Goal: Transaction & Acquisition: Purchase product/service

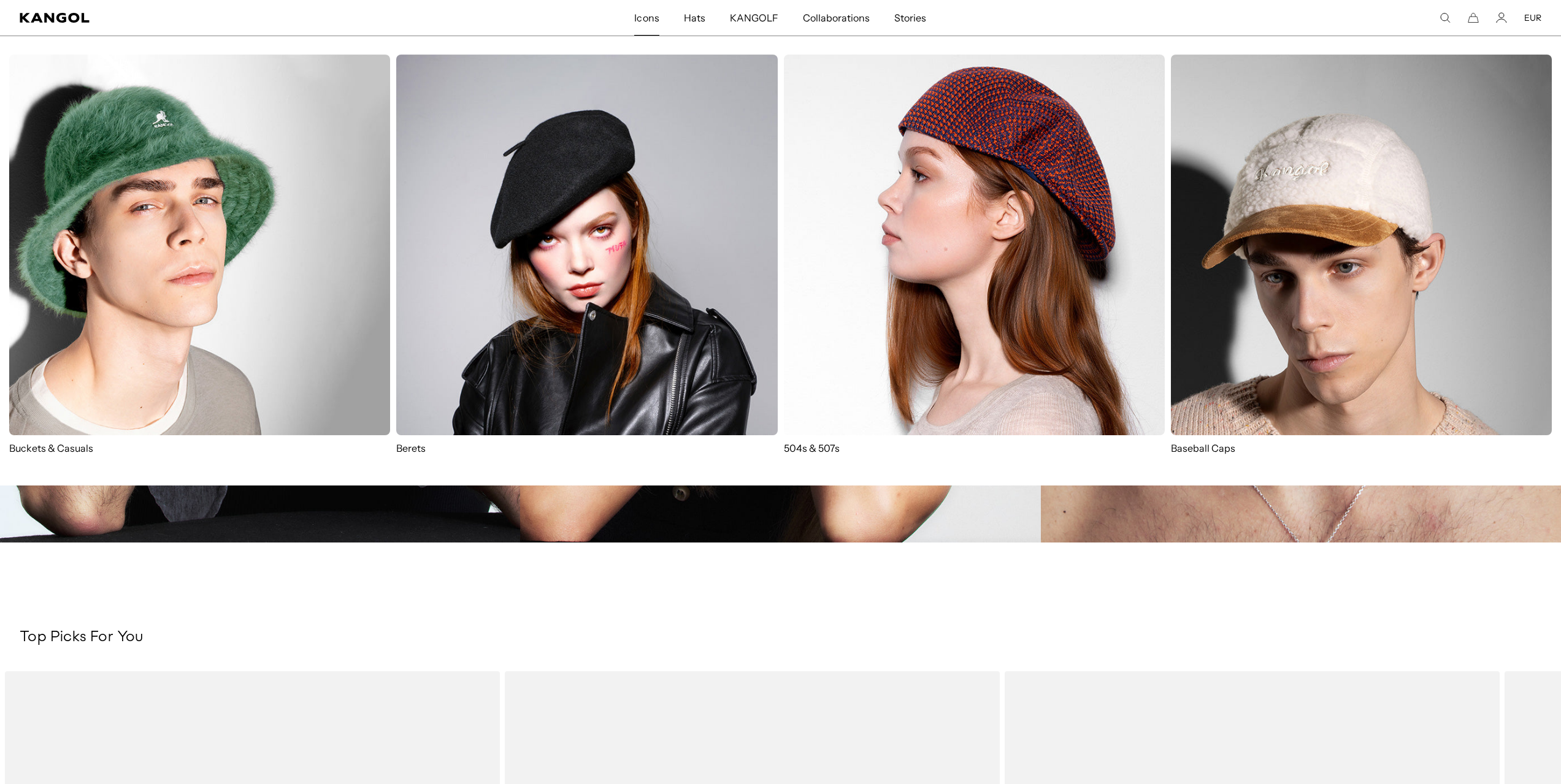
click at [1034, 269] on img at bounding box center [974, 245] width 381 height 381
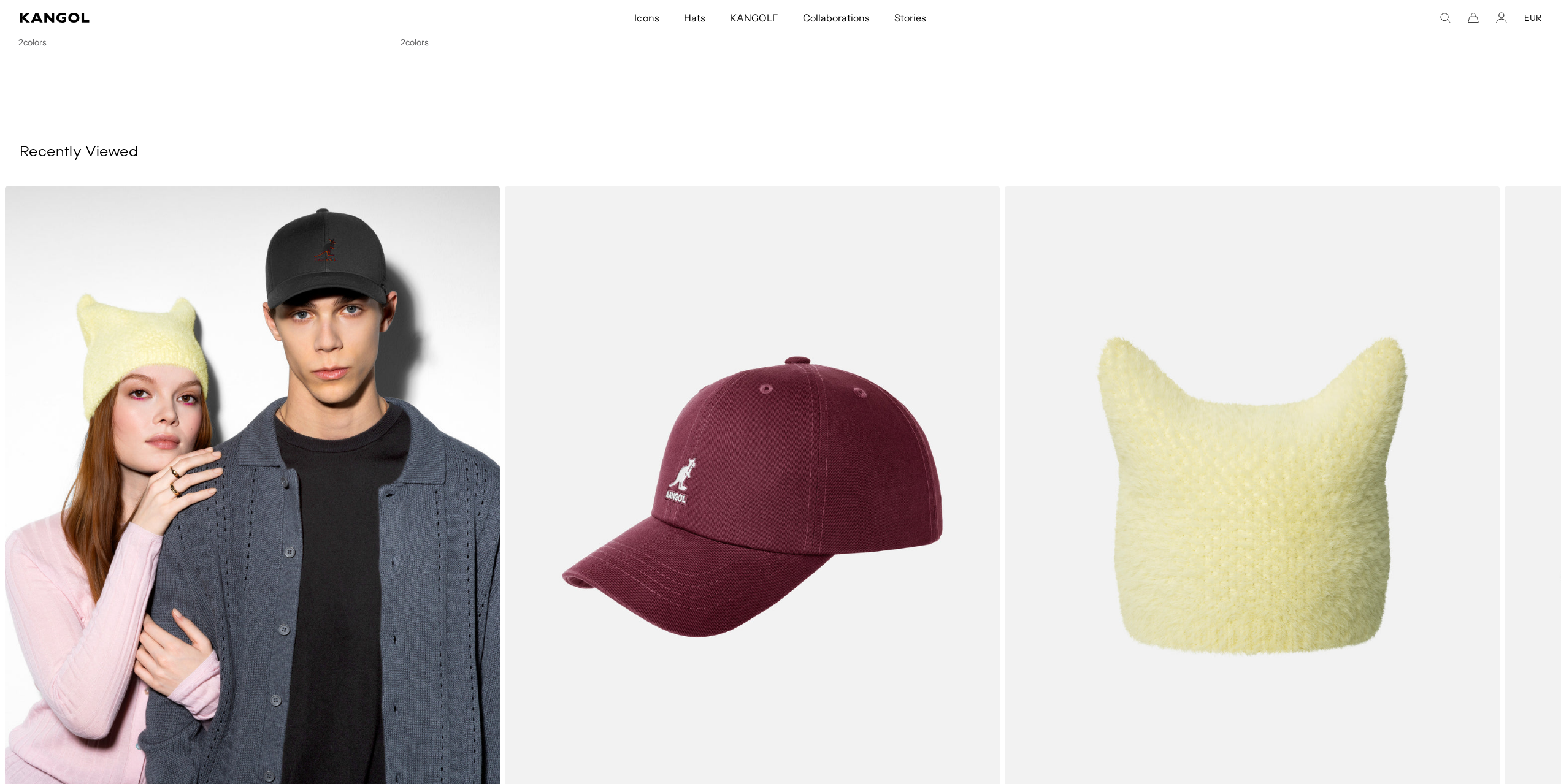
scroll to position [0, 252]
click at [228, 467] on img "1 of 2" at bounding box center [252, 497] width 495 height 621
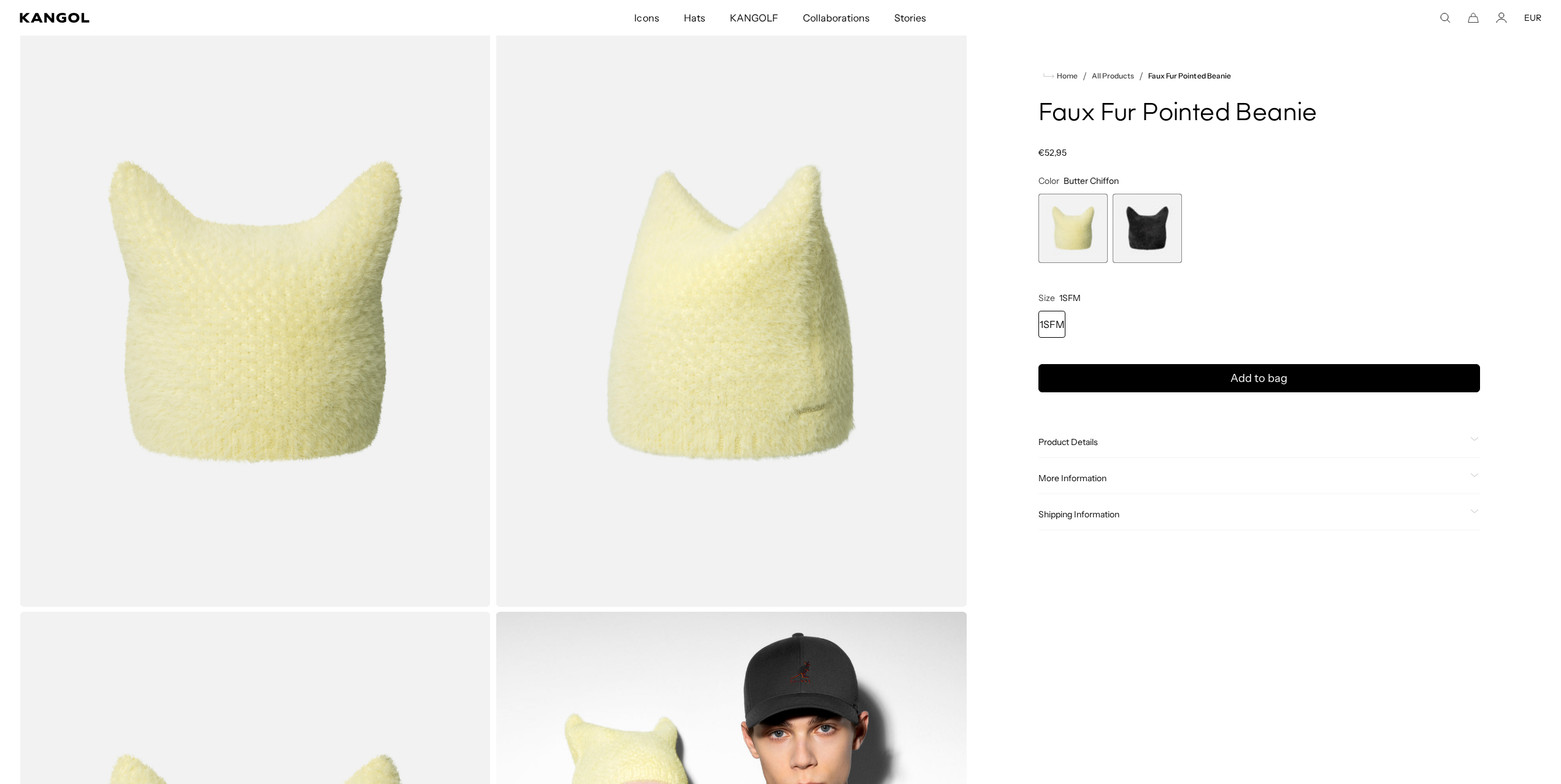
scroll to position [0, 252]
click at [810, 387] on img "Gallery Viewer" at bounding box center [731, 313] width 471 height 588
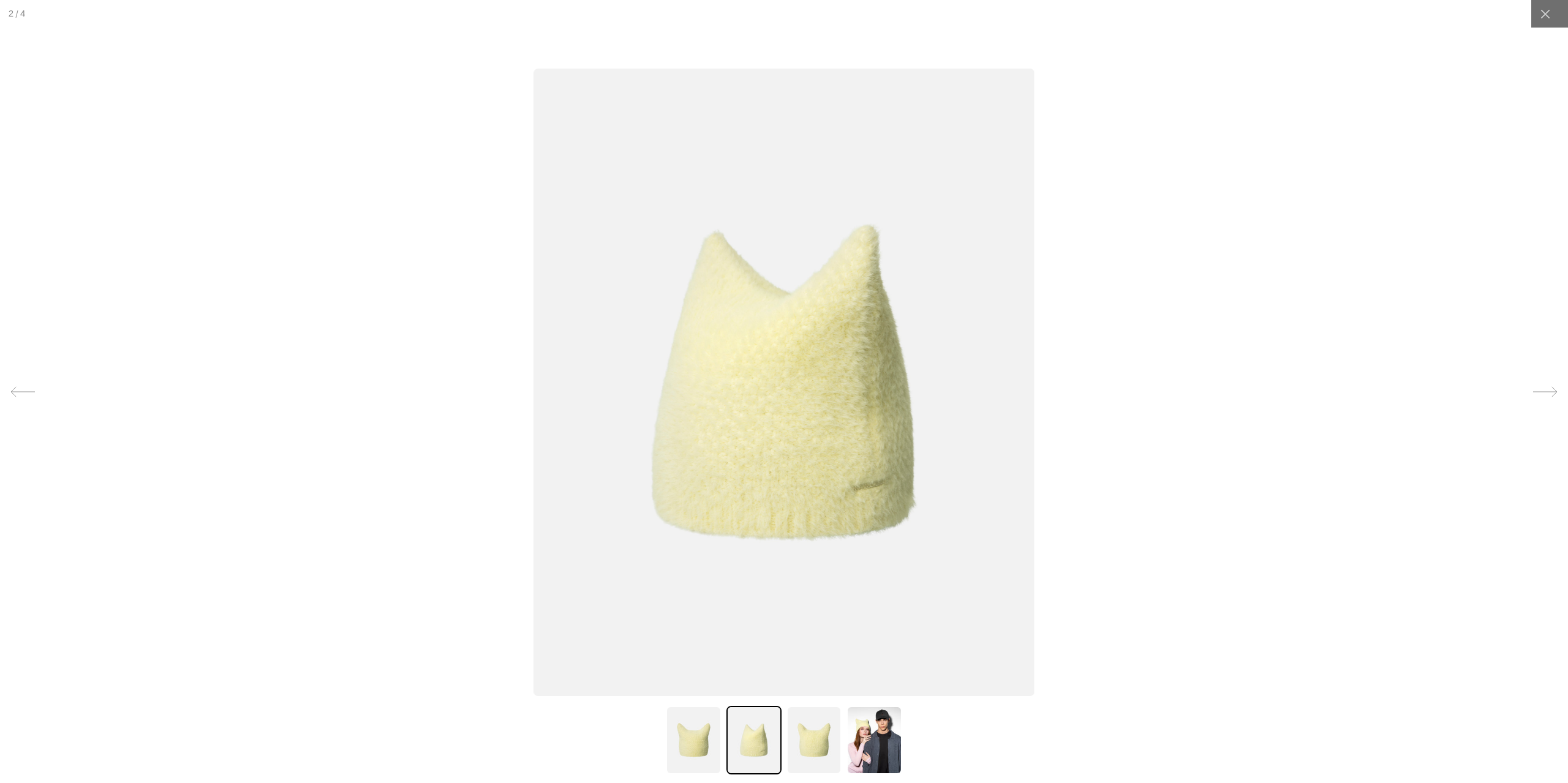
click at [1312, 451] on div at bounding box center [784, 391] width 1568 height 783
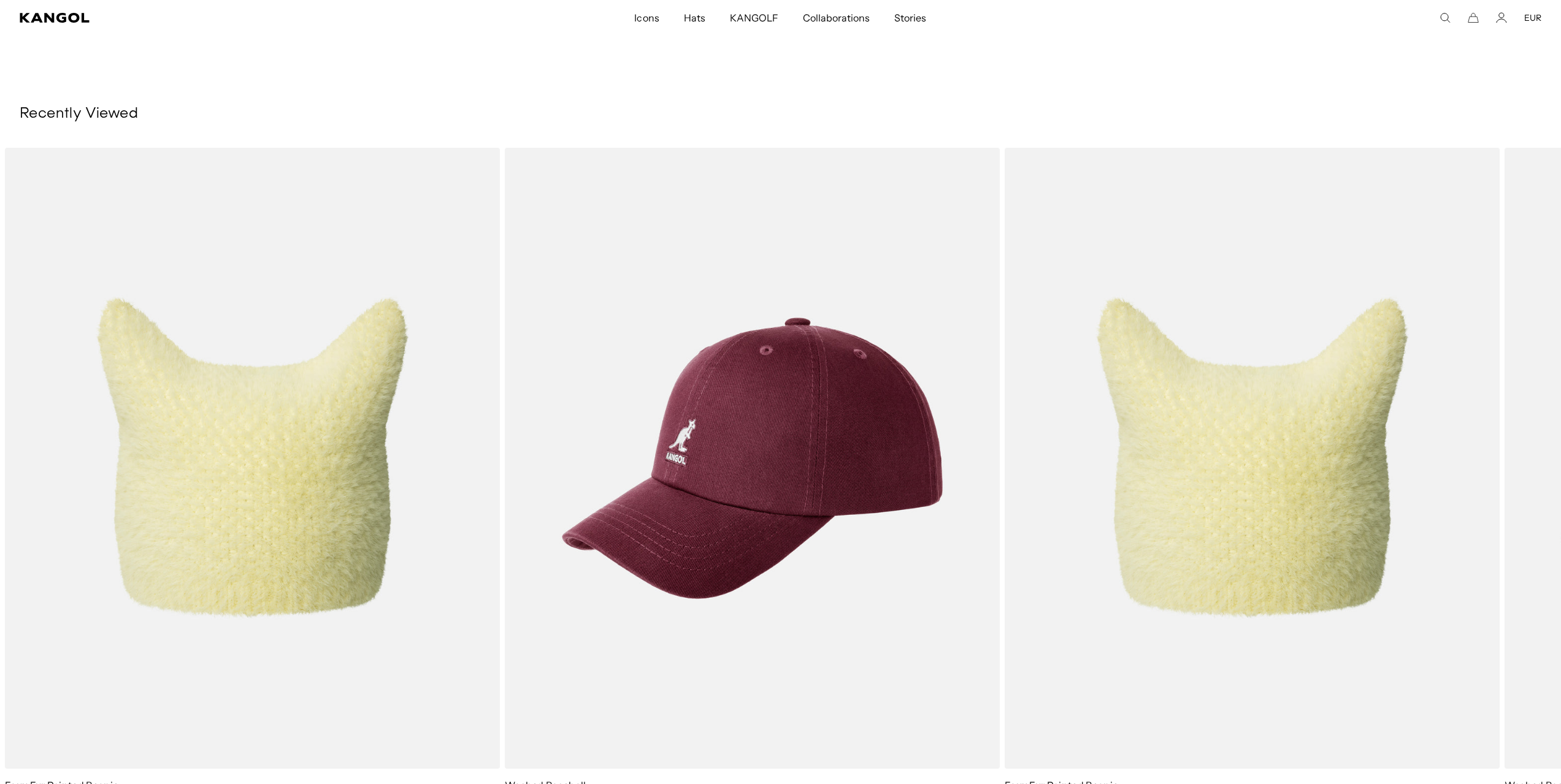
scroll to position [662, 0]
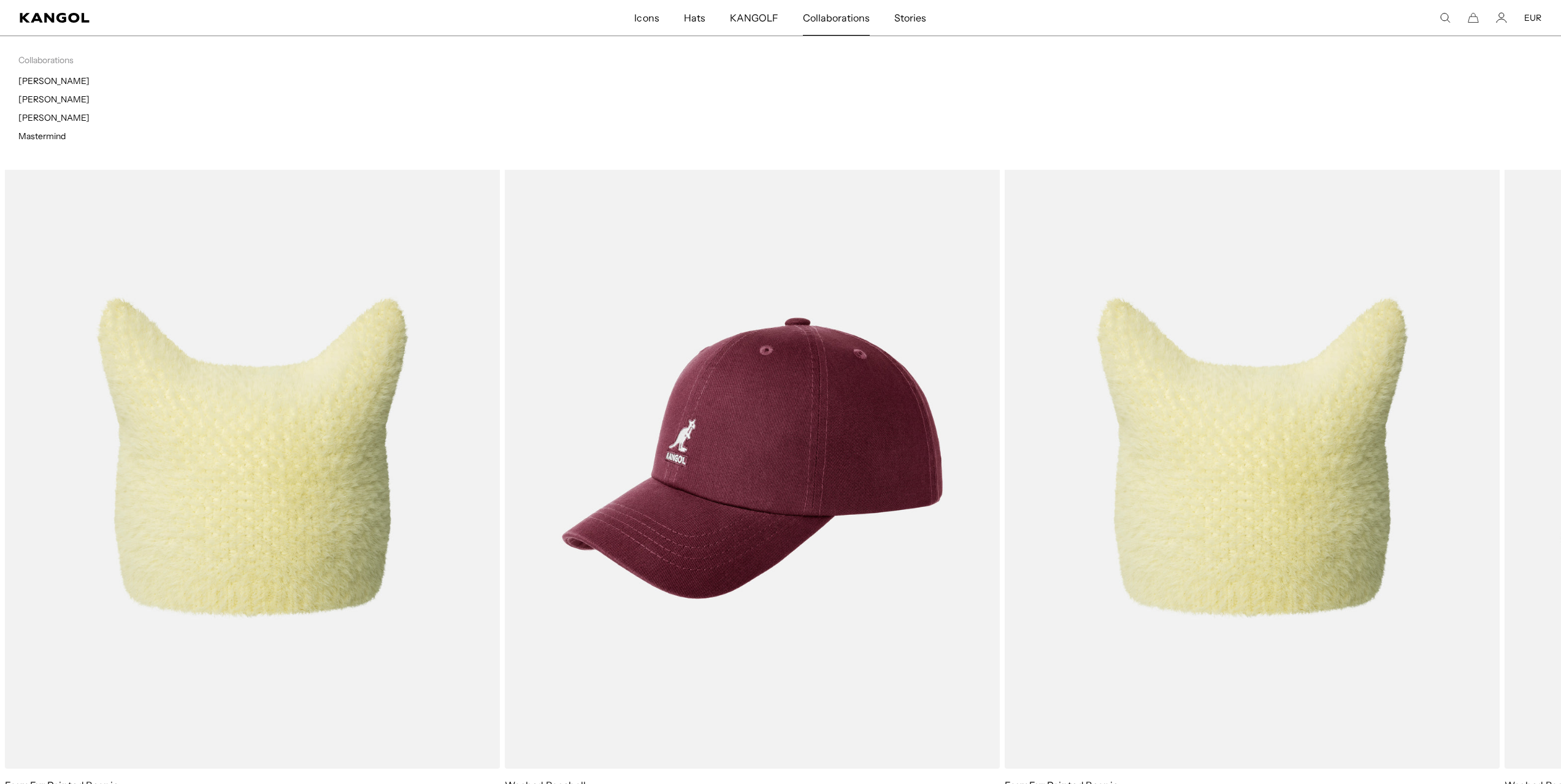
click at [832, 22] on span "Collaborations" at bounding box center [836, 18] width 67 height 36
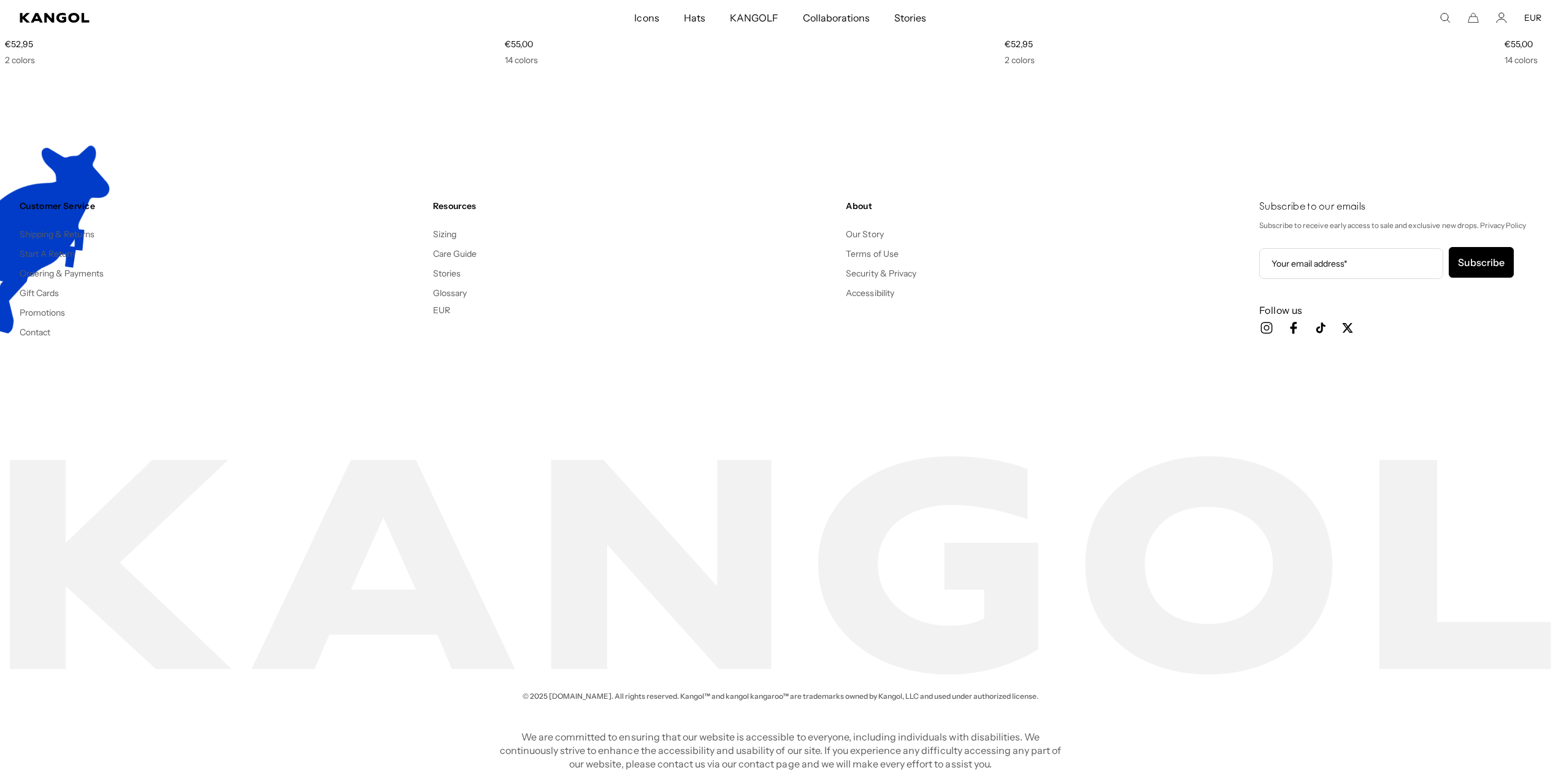
scroll to position [0, 252]
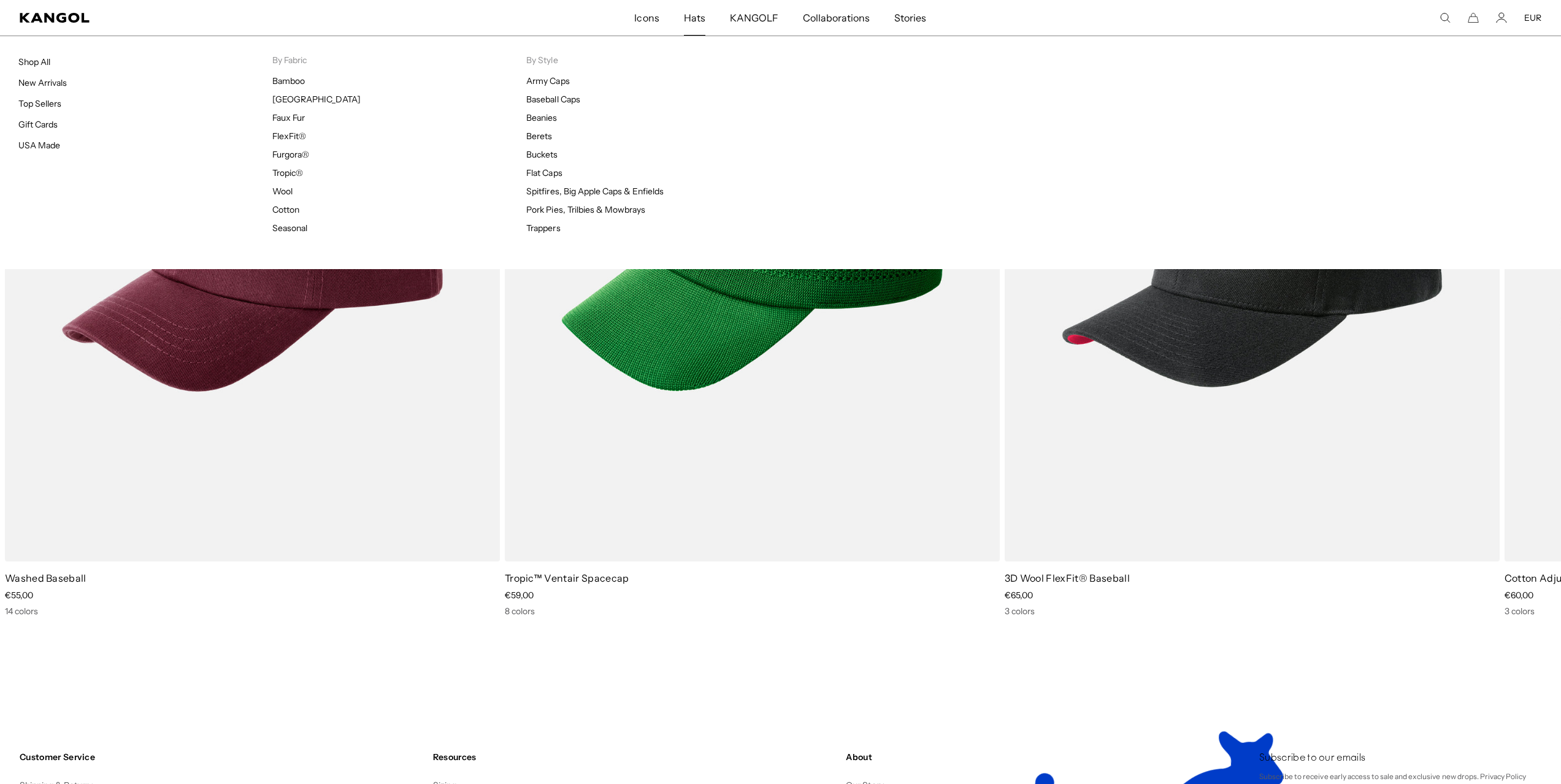
scroll to position [0, 252]
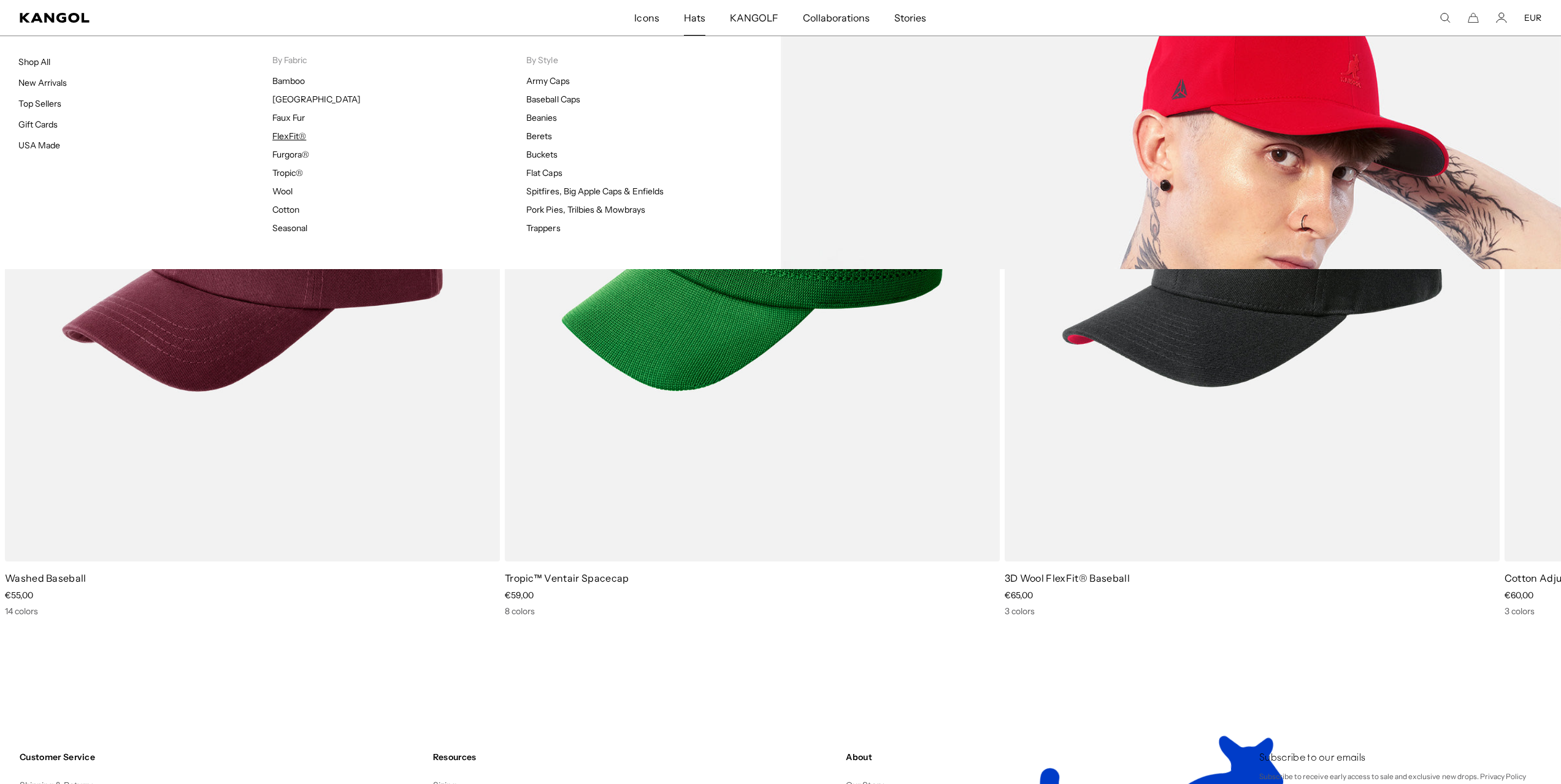
click at [286, 137] on link "FlexFit®" at bounding box center [290, 136] width 34 height 11
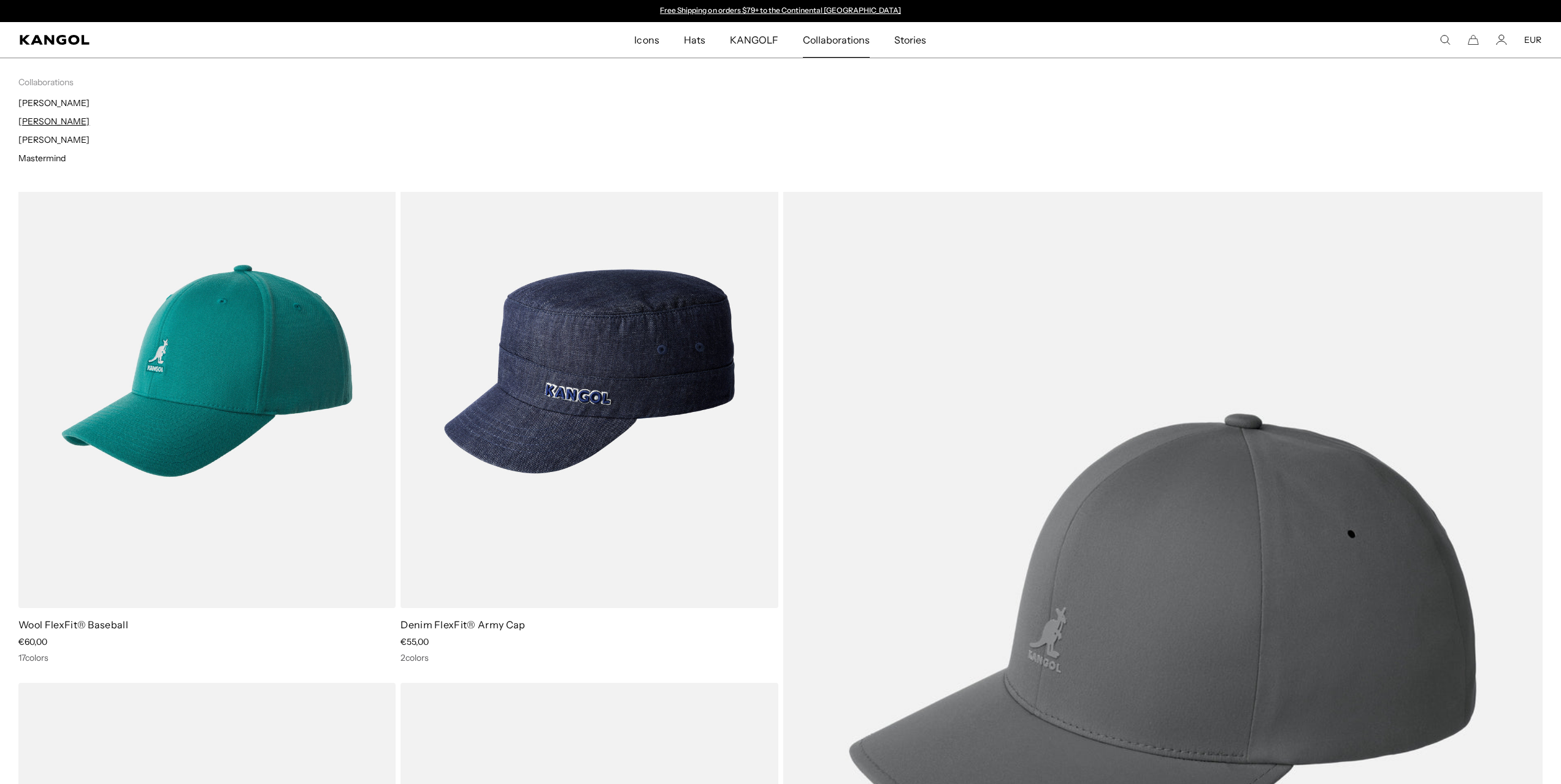
click at [50, 122] on link "[PERSON_NAME]" at bounding box center [54, 122] width 71 height 11
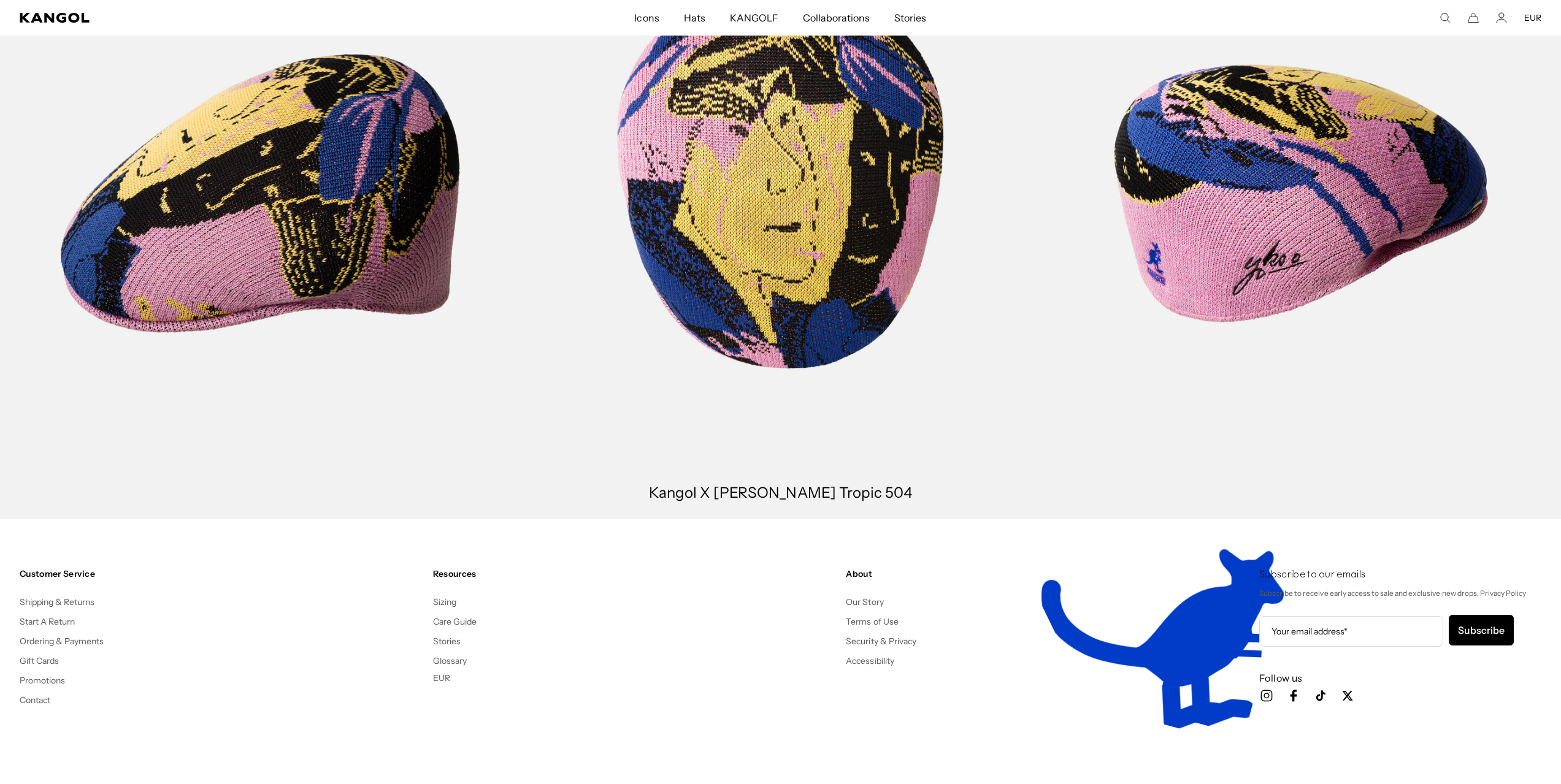
click at [766, 306] on link at bounding box center [780, 193] width 520 height 652
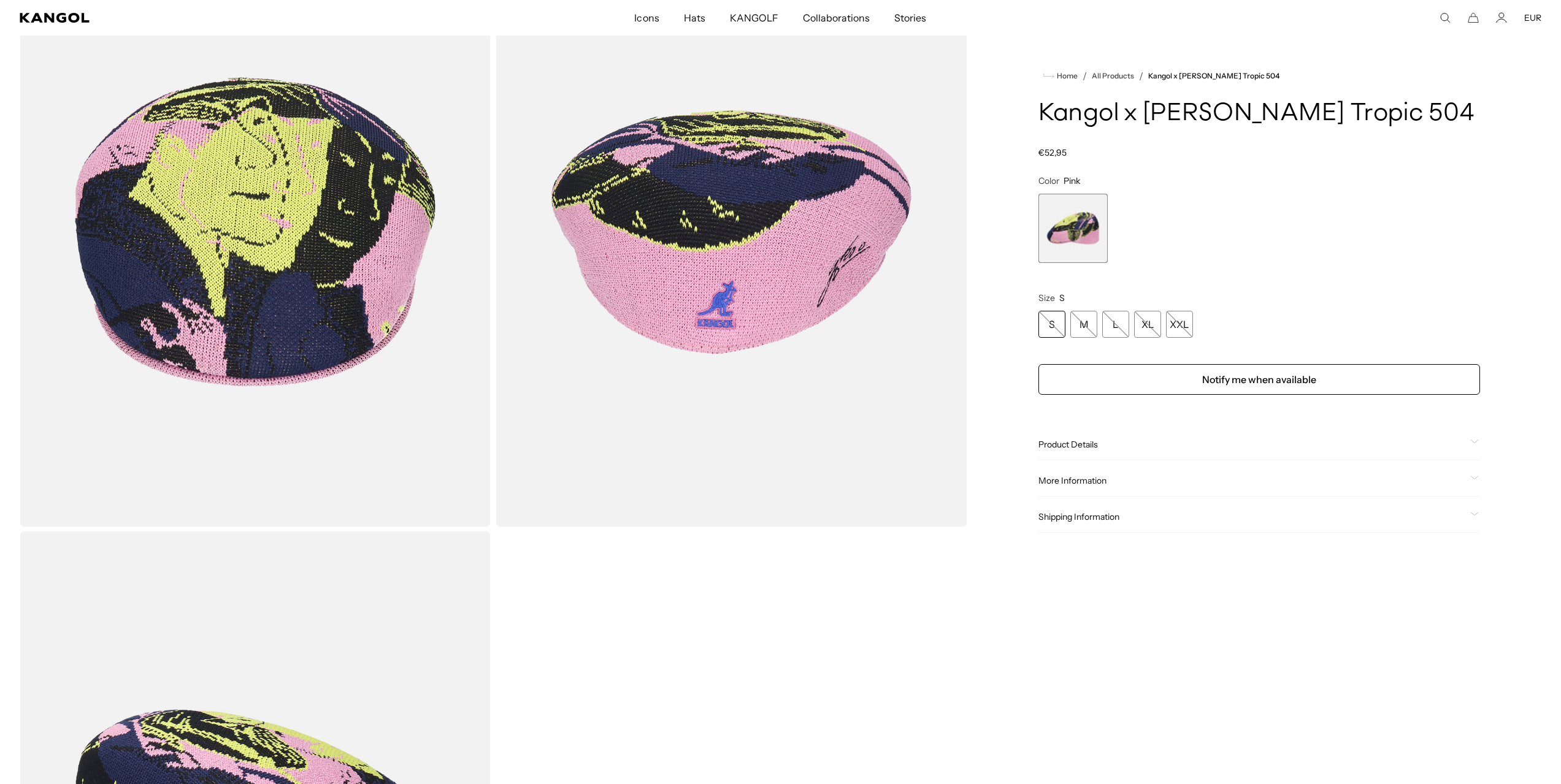
scroll to position [0, 252]
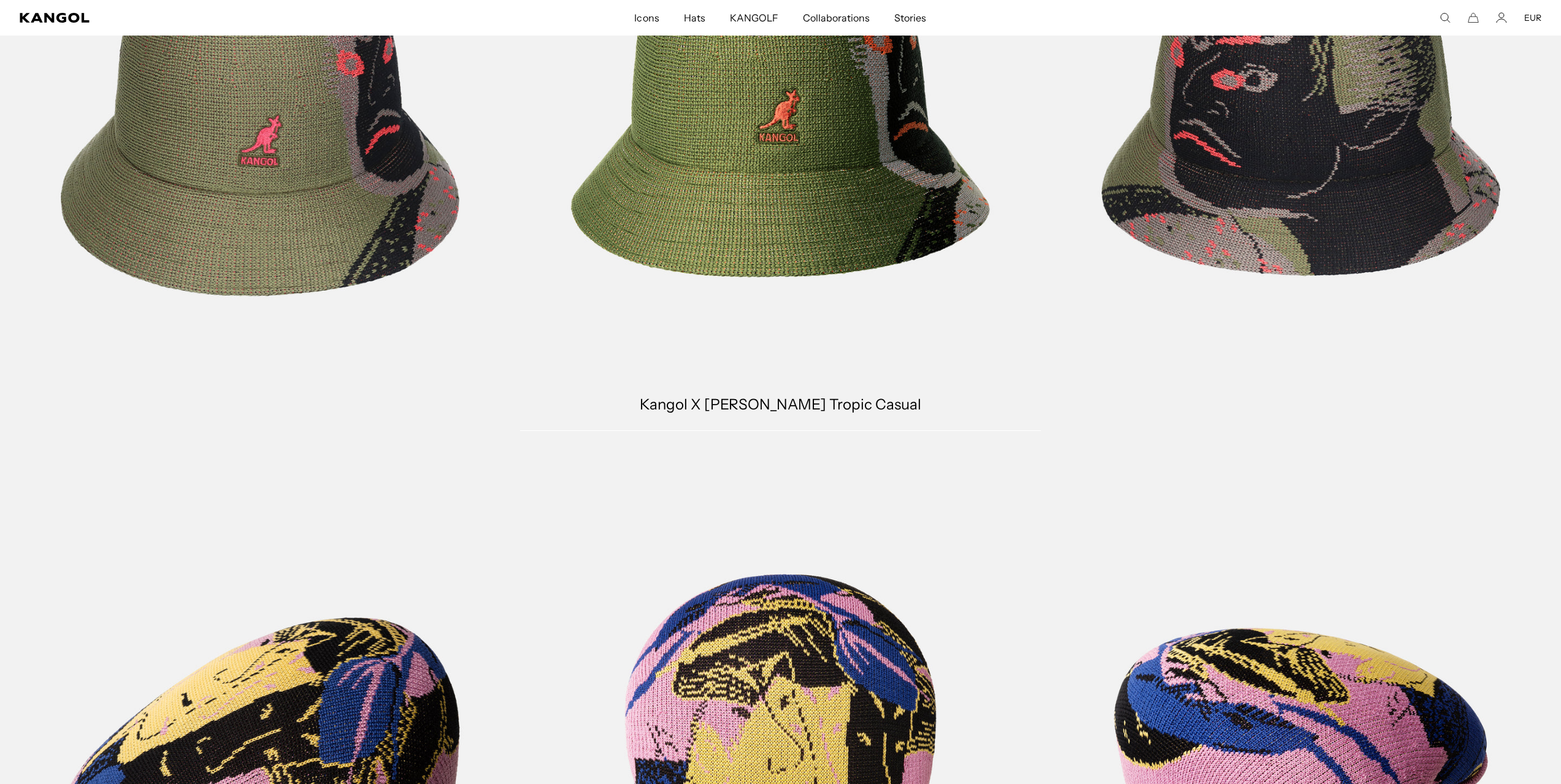
scroll to position [1654, 0]
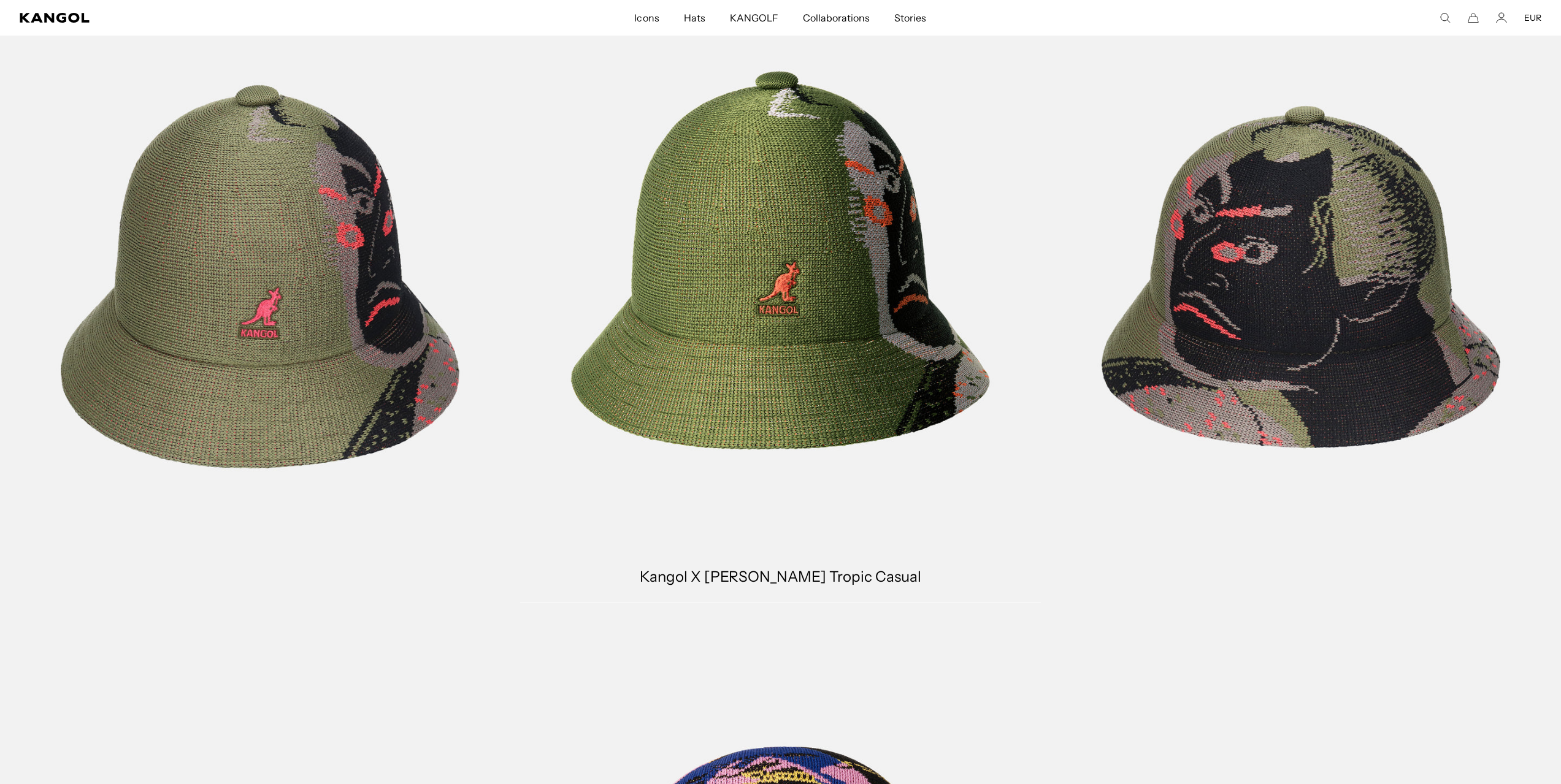
click at [704, 279] on link at bounding box center [780, 277] width 520 height 652
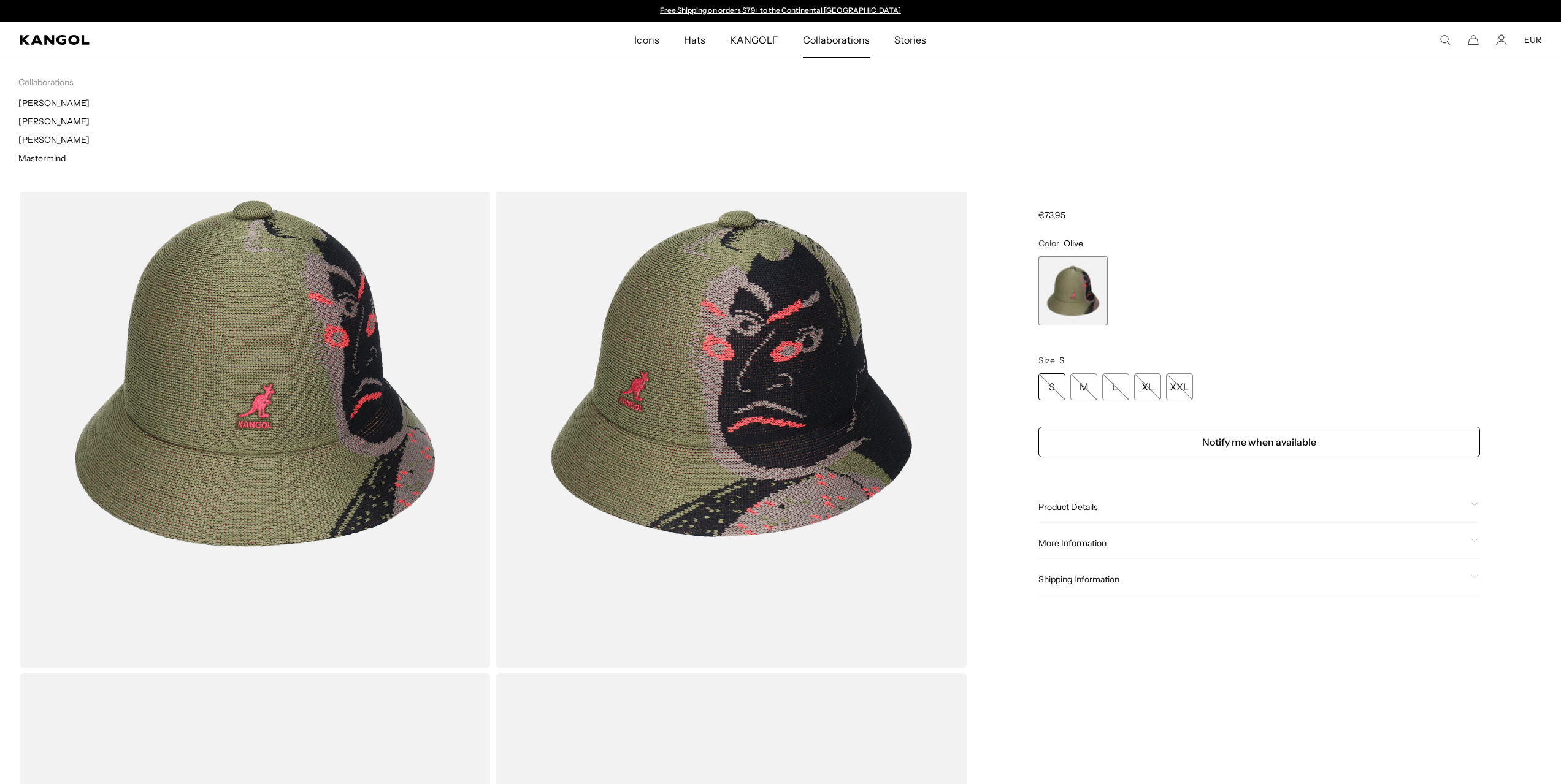
click at [826, 36] on span "Collaborations" at bounding box center [836, 40] width 67 height 36
click at [834, 38] on span "Collaborations" at bounding box center [836, 40] width 67 height 36
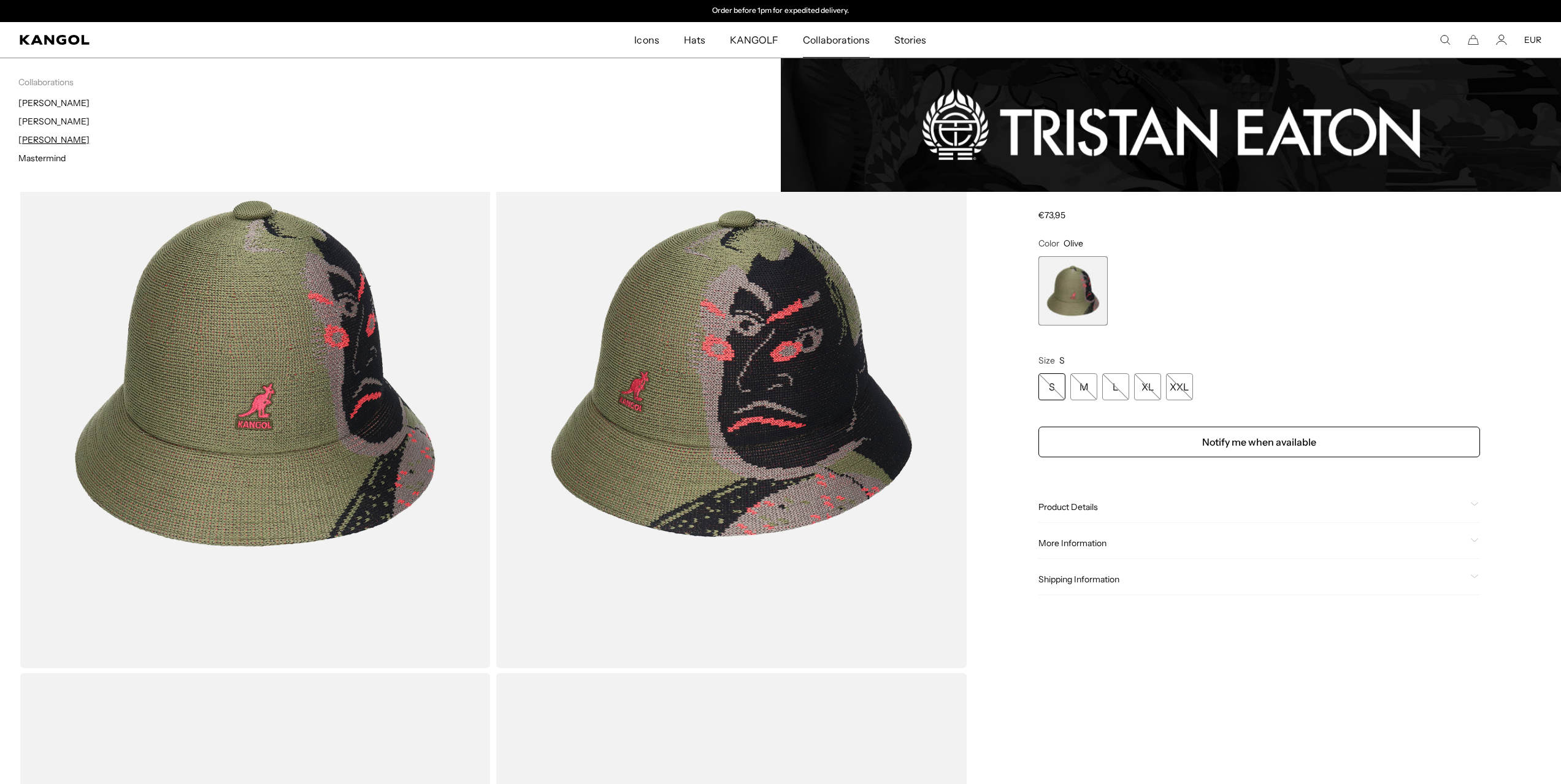
click at [50, 135] on link "[PERSON_NAME]" at bounding box center [54, 139] width 71 height 11
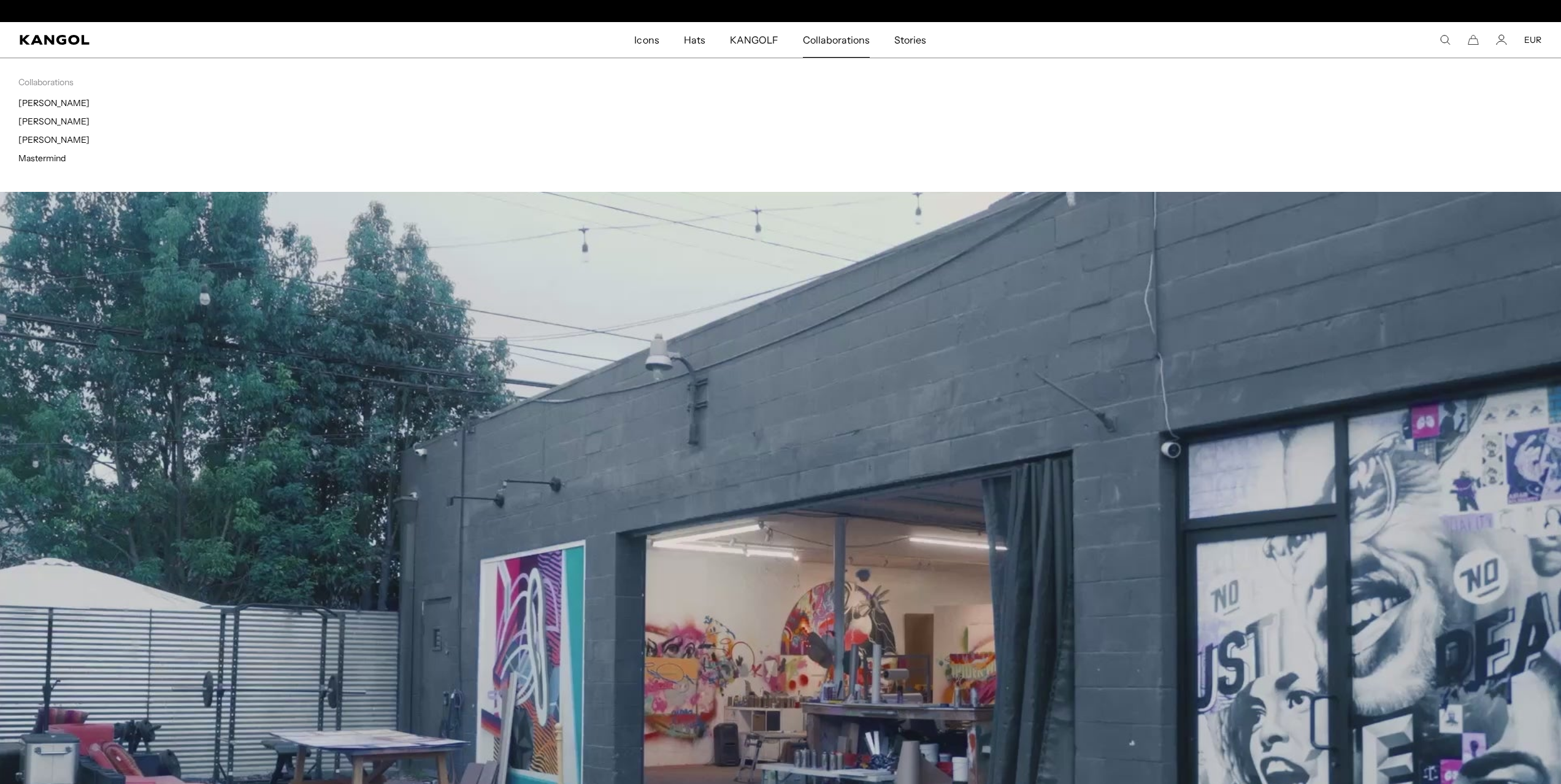
scroll to position [0, 252]
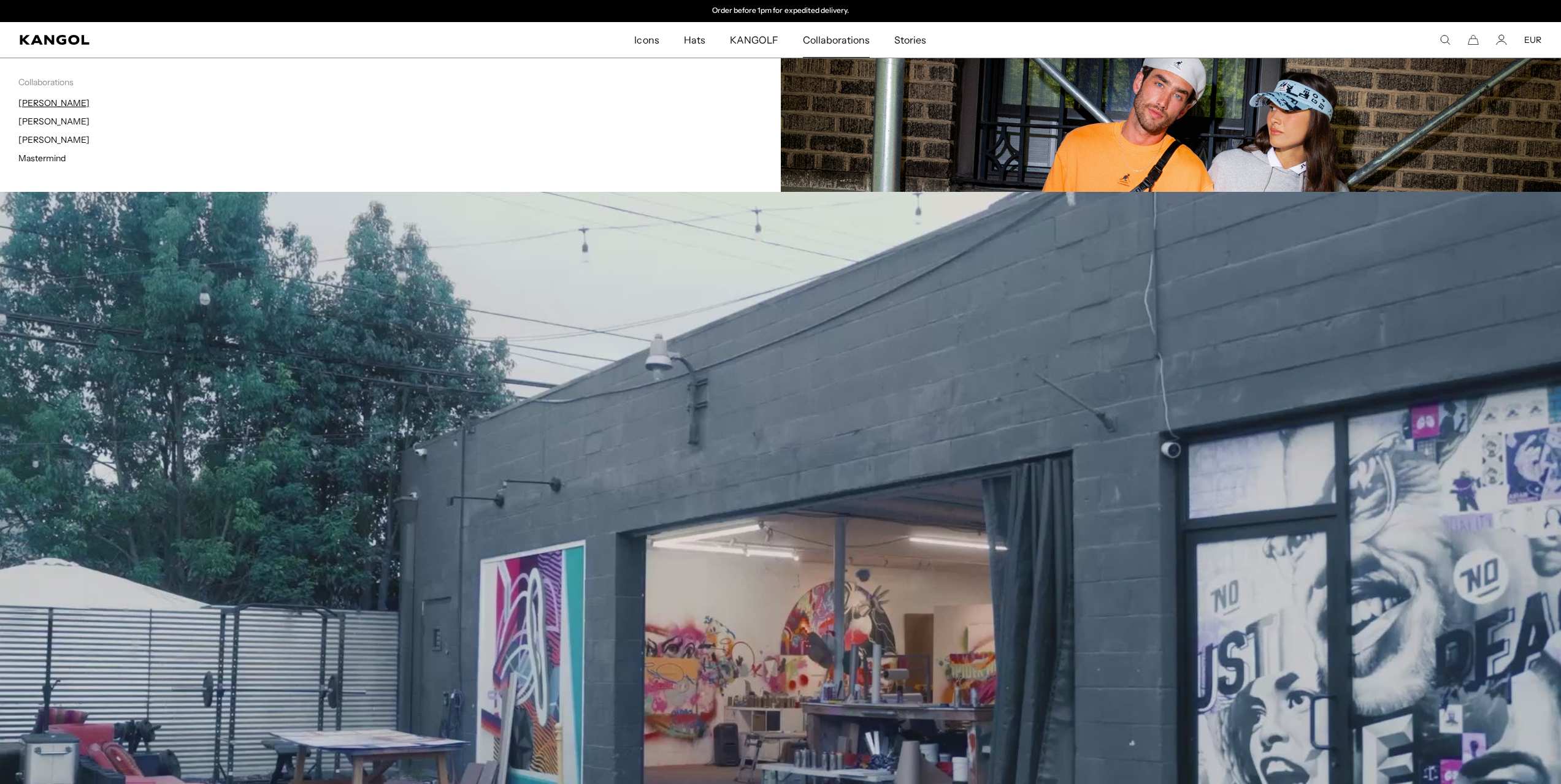
click at [63, 98] on link "[PERSON_NAME]" at bounding box center [54, 103] width 71 height 11
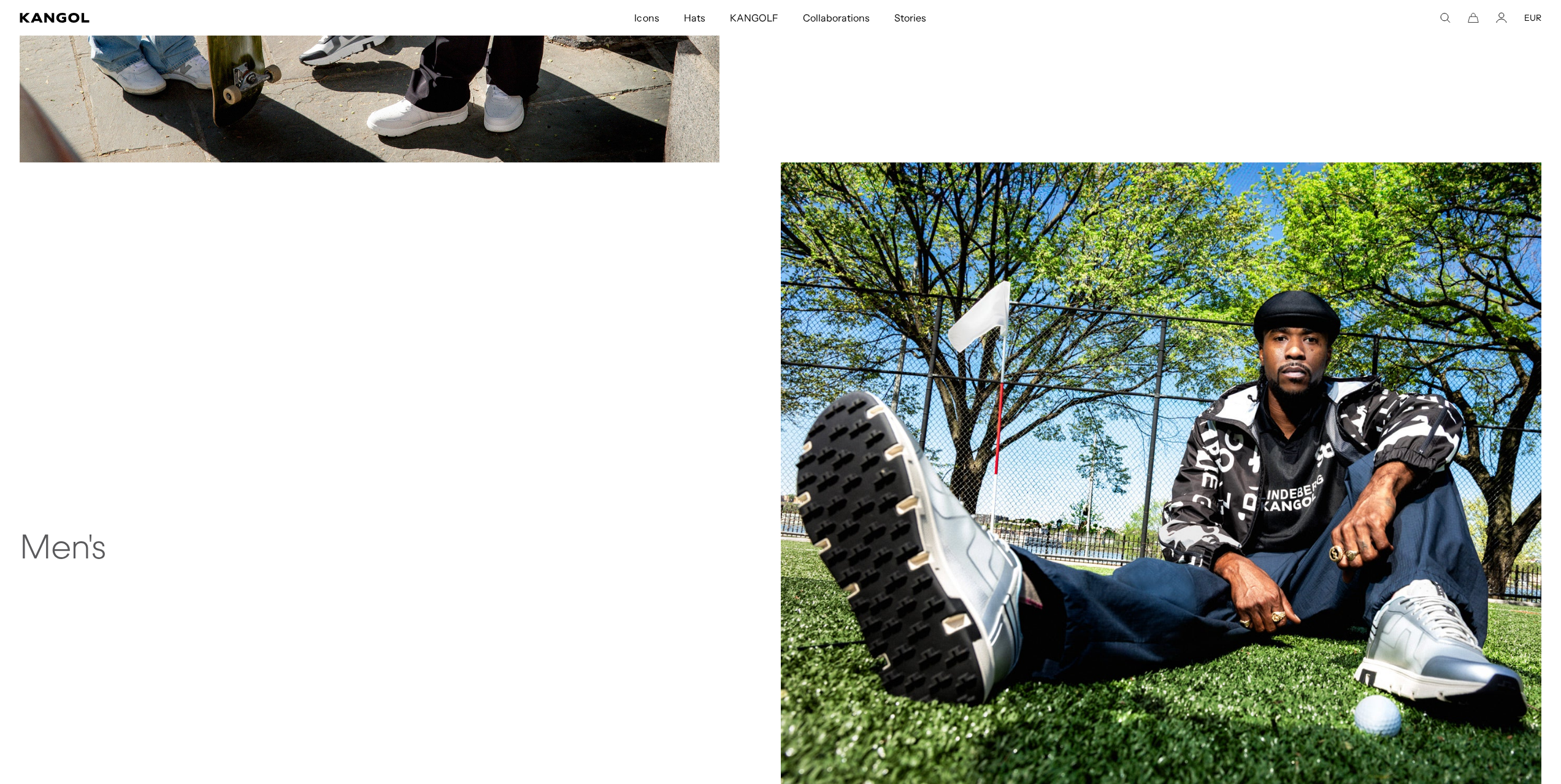
scroll to position [1455, 0]
click at [1137, 402] on img at bounding box center [1161, 542] width 761 height 761
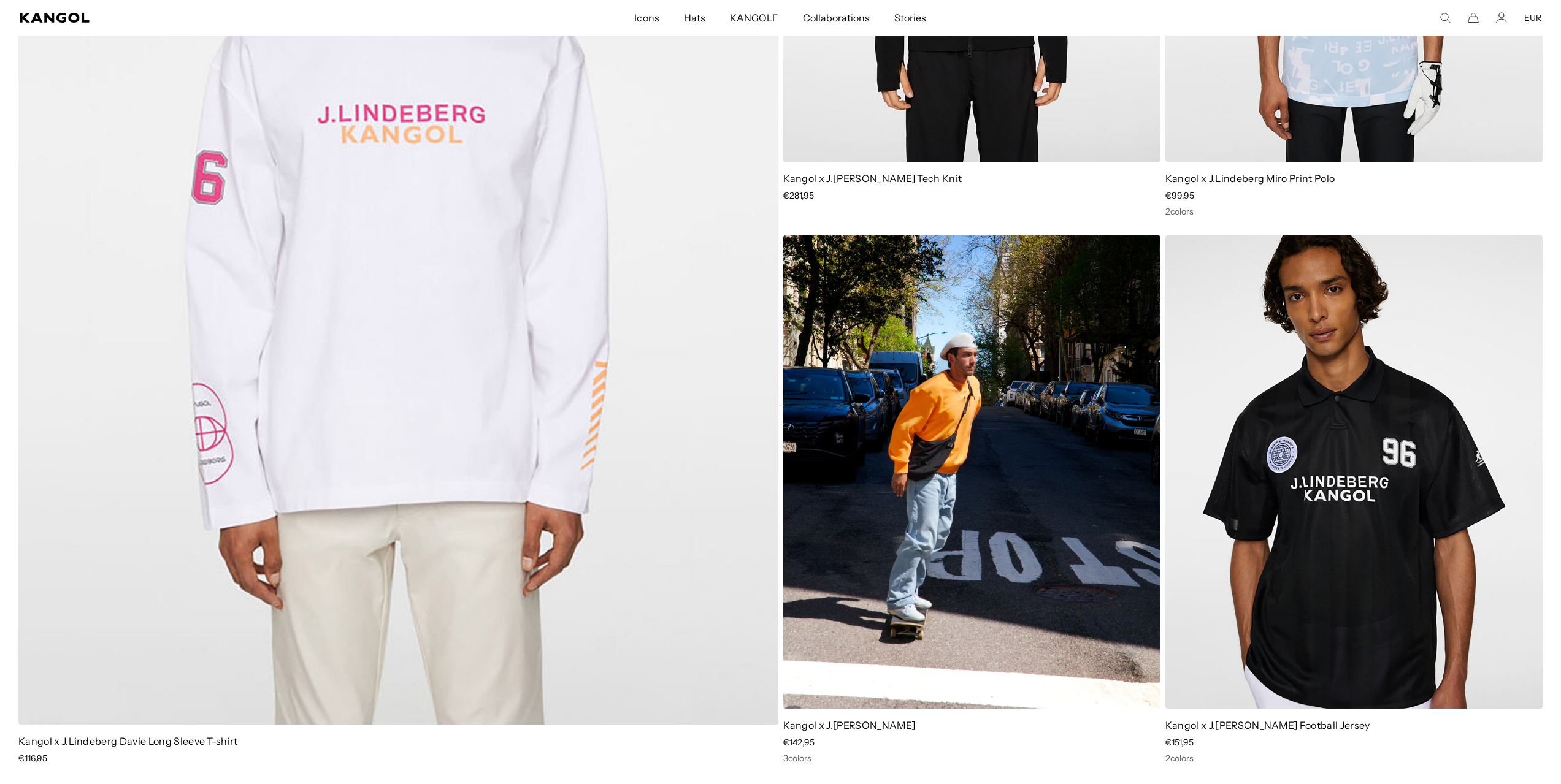
scroll to position [1532, 0]
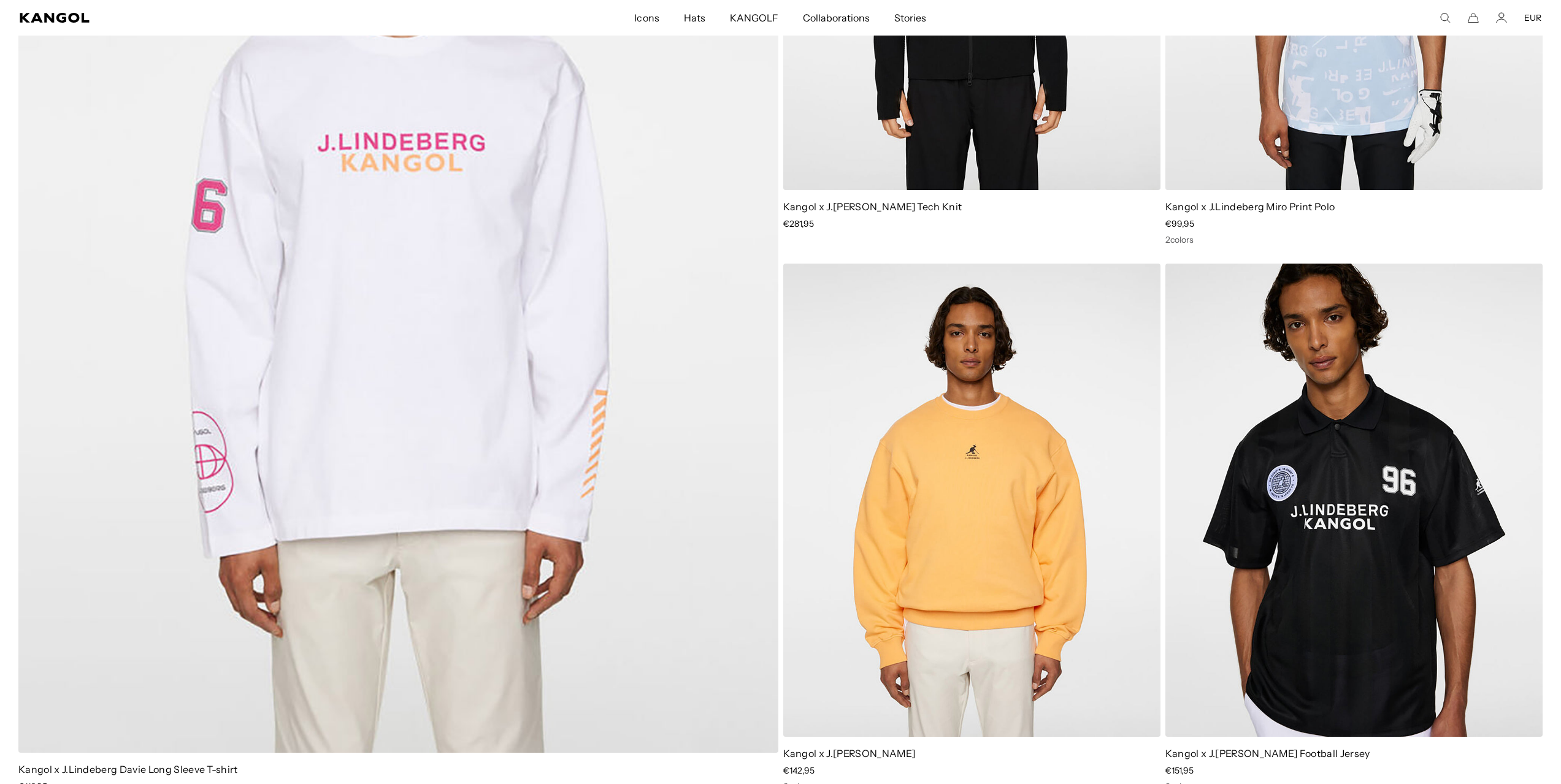
drag, startPoint x: 1130, startPoint y: 400, endPoint x: 1041, endPoint y: 15, distance: 395.2
